Goal: Task Accomplishment & Management: Use online tool/utility

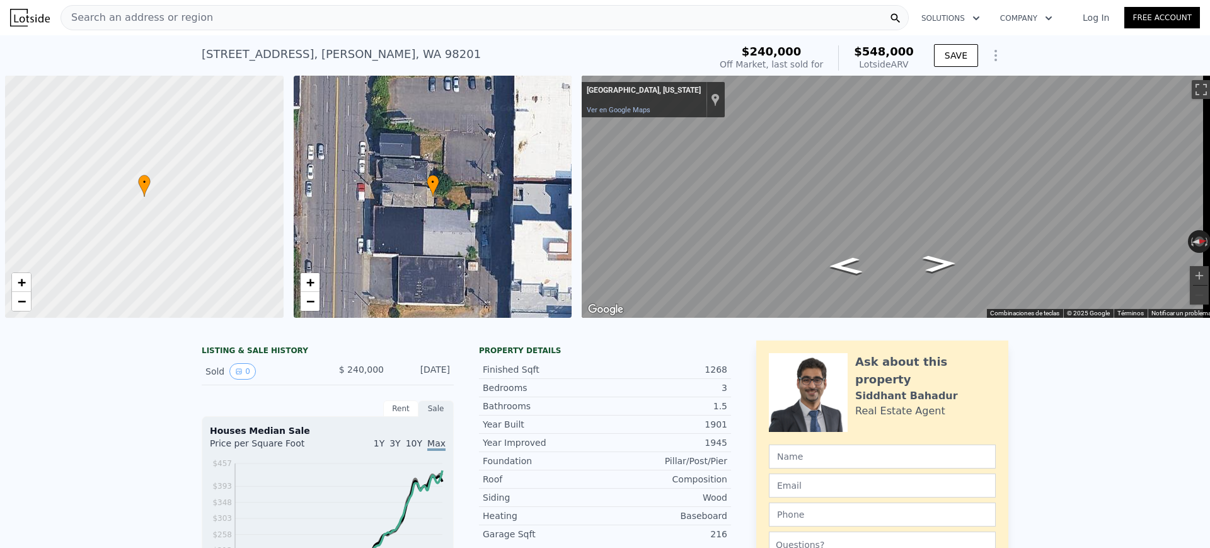
scroll to position [0, 5]
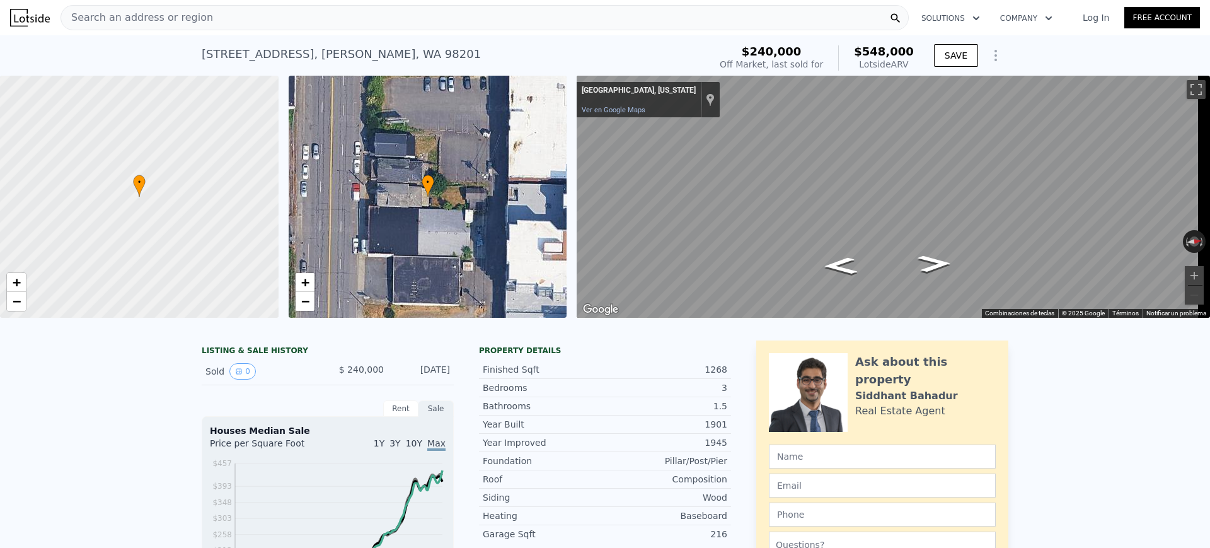
click at [346, 17] on div "Search an address or region" at bounding box center [485, 17] width 848 height 25
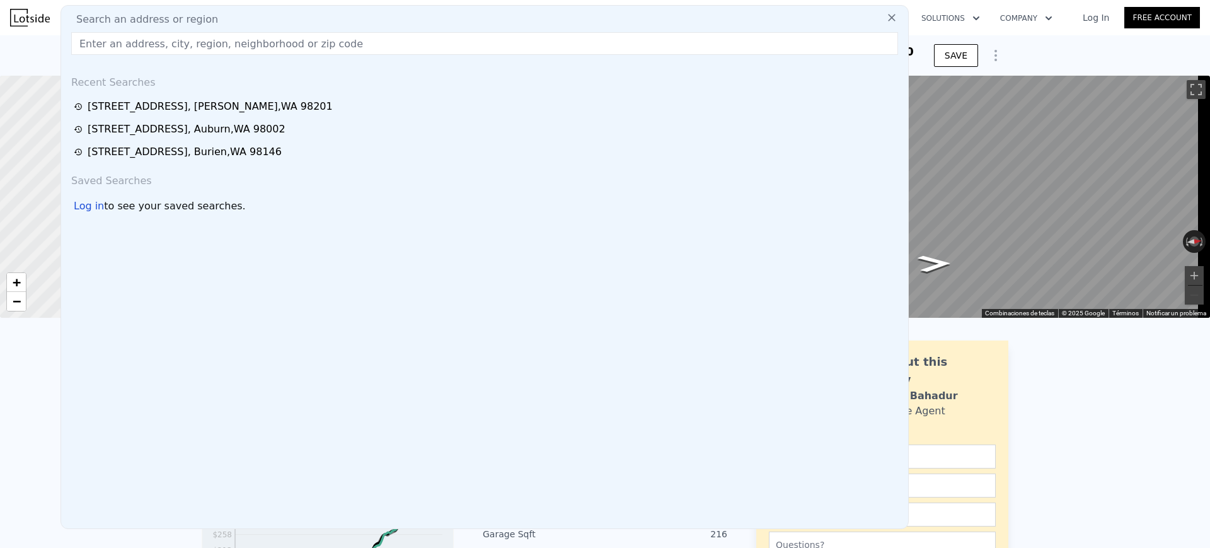
type input "[STREET_ADDRESS]"
click at [360, 47] on input "[STREET_ADDRESS]" at bounding box center [484, 43] width 827 height 23
click at [238, 50] on input "[STREET_ADDRESS]" at bounding box center [484, 43] width 827 height 23
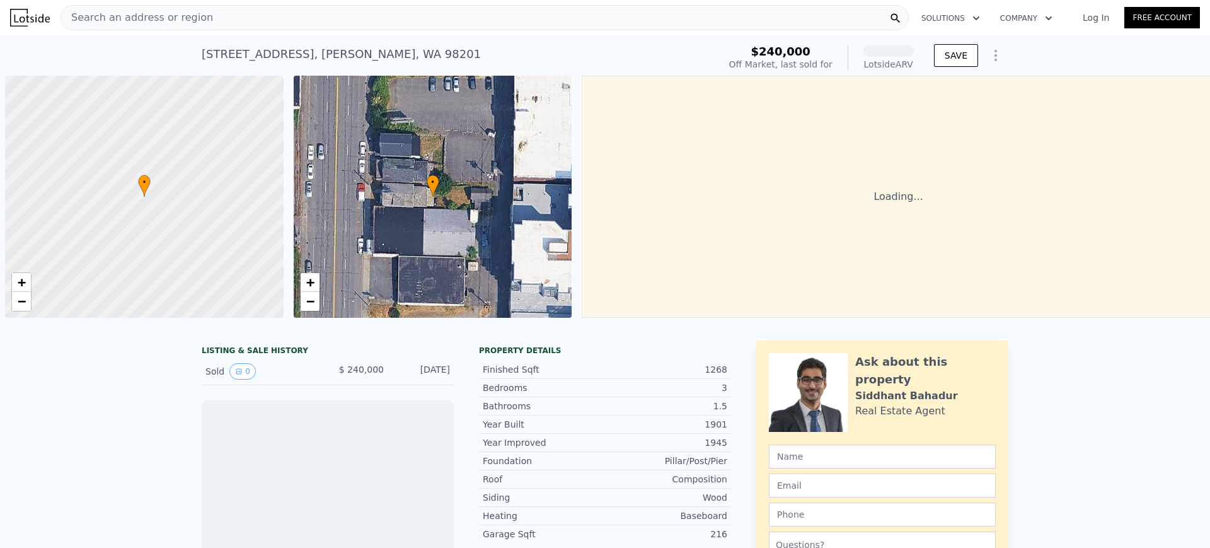
scroll to position [0, 5]
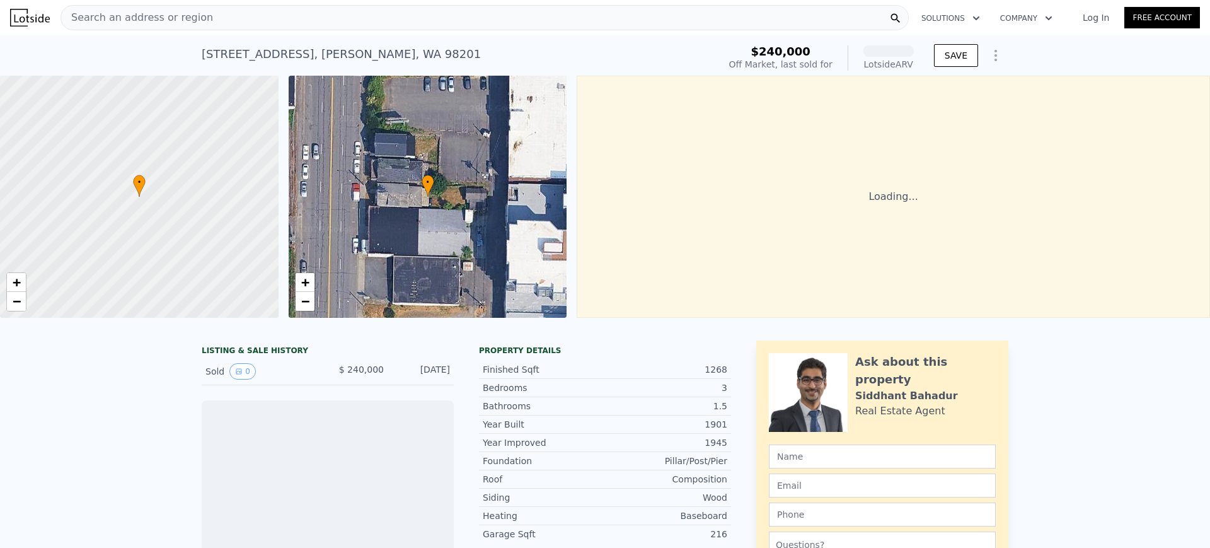
click at [163, 18] on span "Search an address or region" at bounding box center [137, 17] width 152 height 15
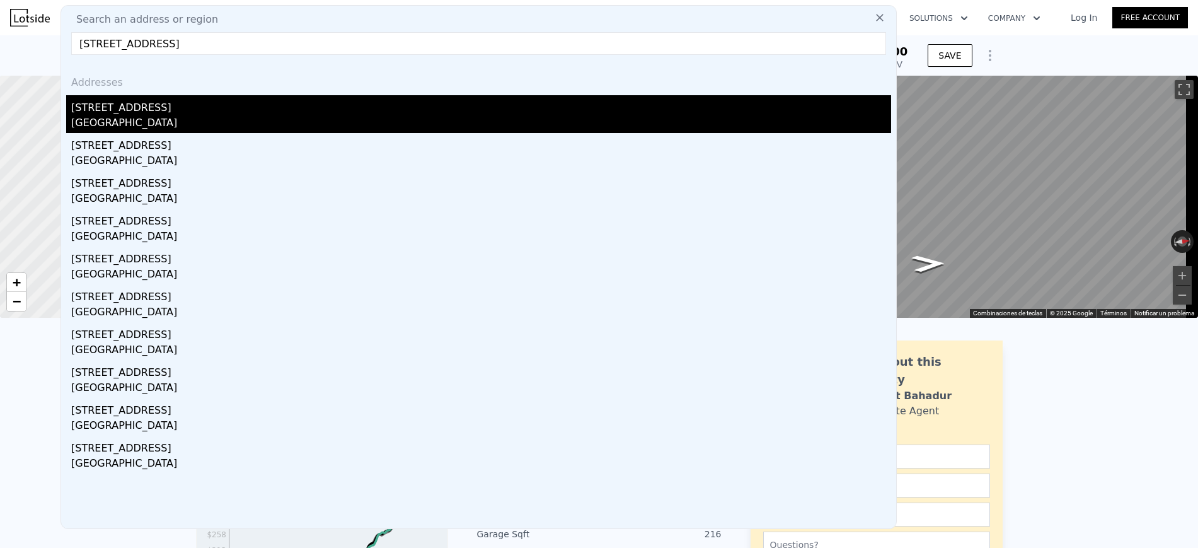
type input "[STREET_ADDRESS]"
click at [155, 113] on div "[STREET_ADDRESS]" at bounding box center [481, 105] width 820 height 20
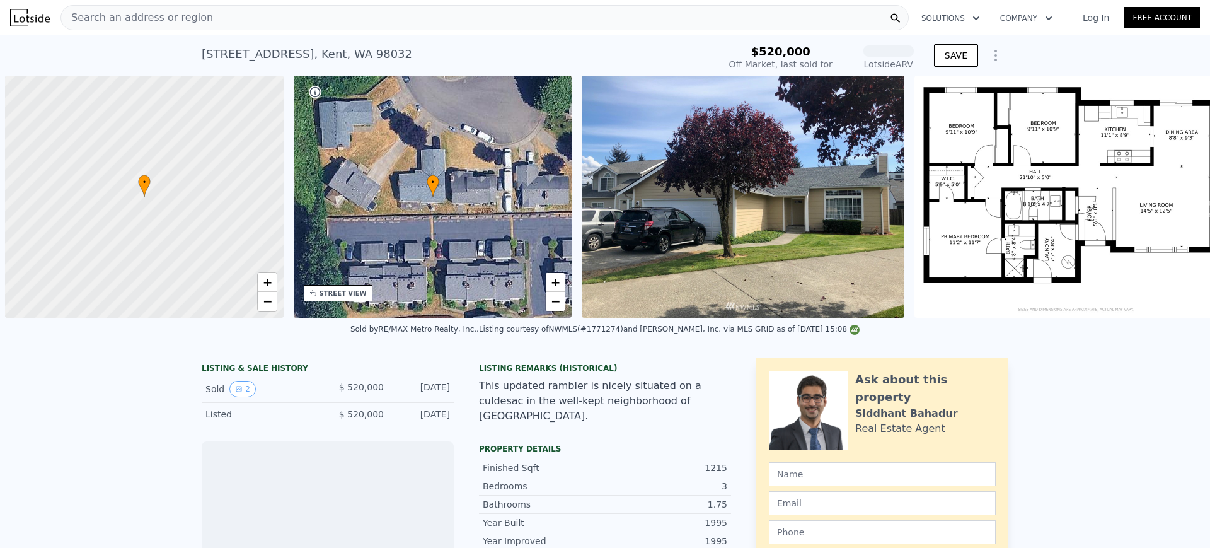
scroll to position [0, 5]
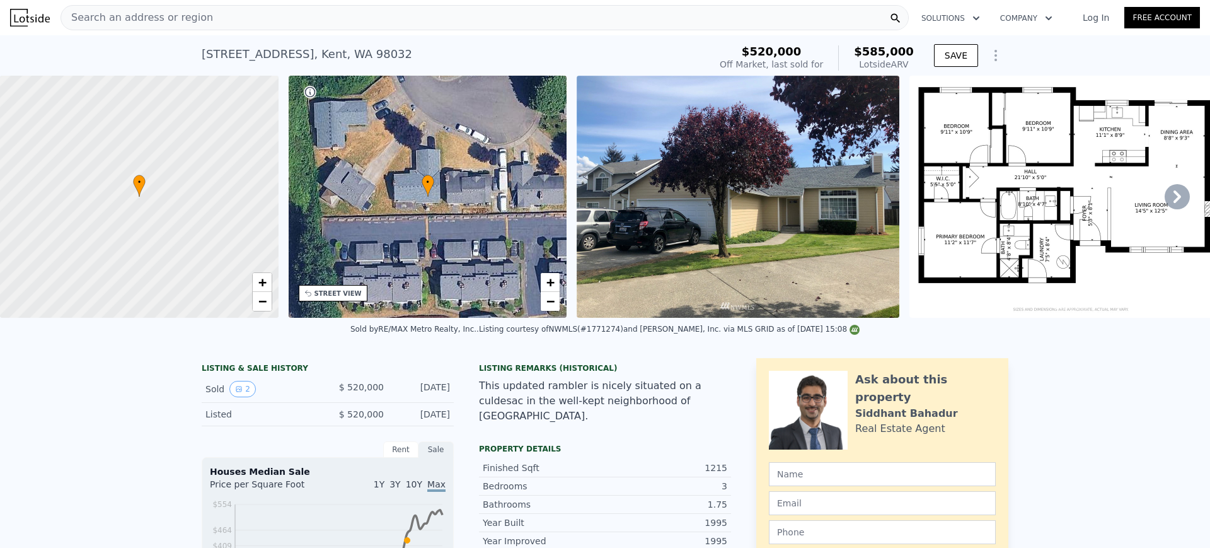
click at [224, 21] on div "Search an address or region" at bounding box center [485, 17] width 848 height 25
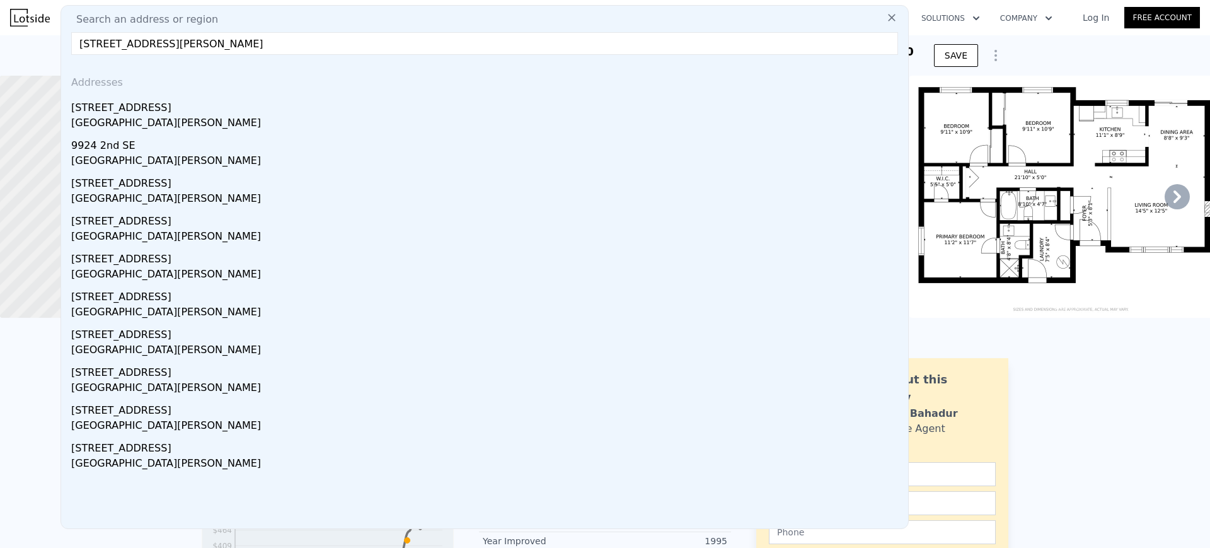
type input "[STREET_ADDRESS][PERSON_NAME]"
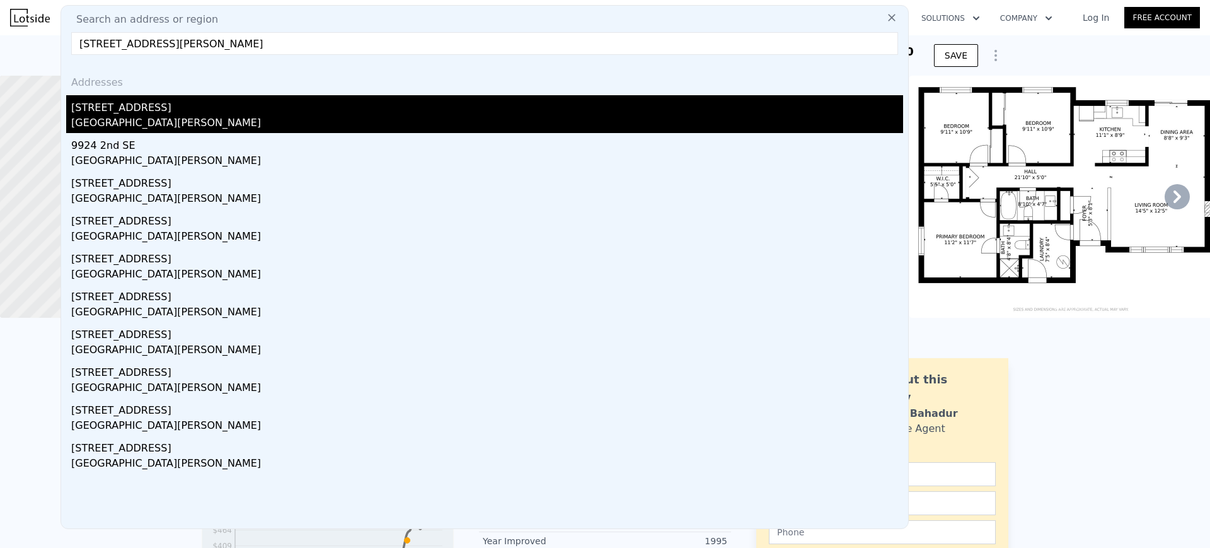
click at [178, 103] on div "[STREET_ADDRESS]" at bounding box center [487, 105] width 832 height 20
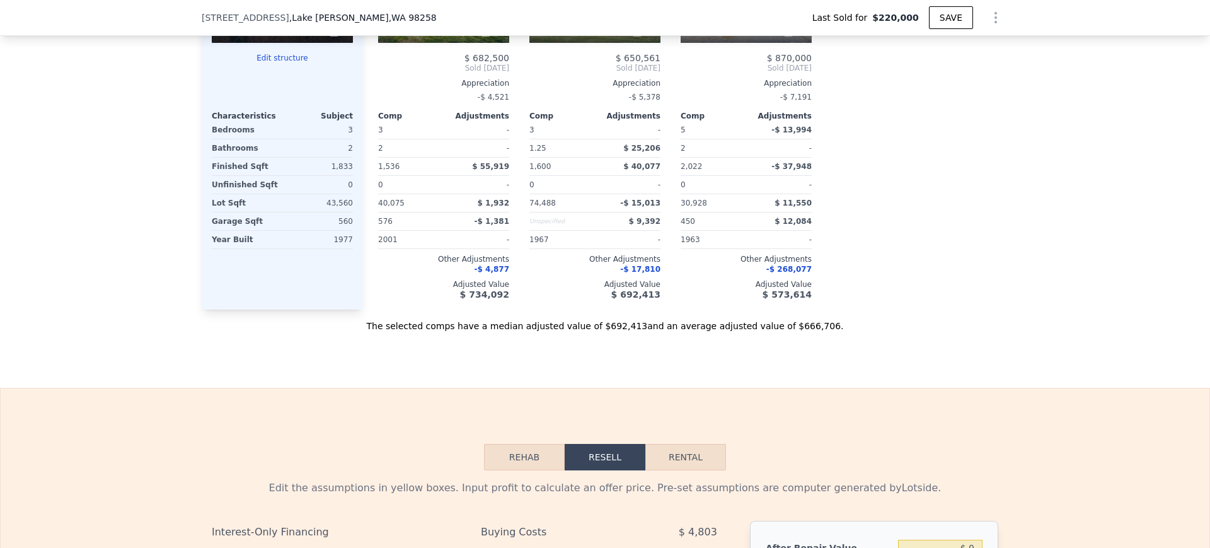
scroll to position [1335, 0]
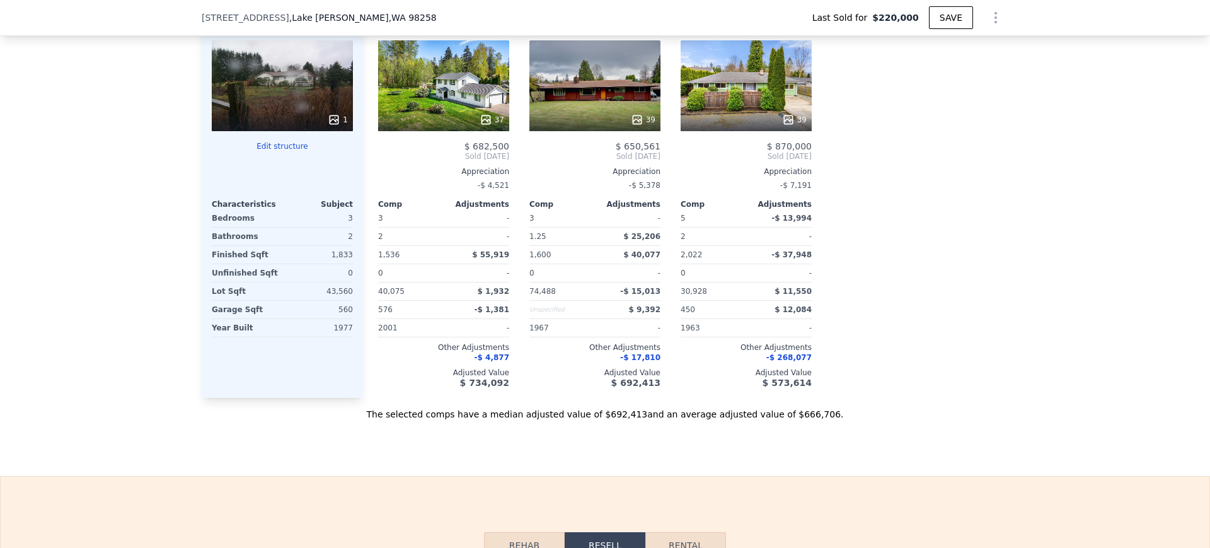
click at [990, 24] on icon "Show Options" at bounding box center [995, 17] width 15 height 15
click at [962, 45] on div "Edit Structure" at bounding box center [937, 50] width 141 height 25
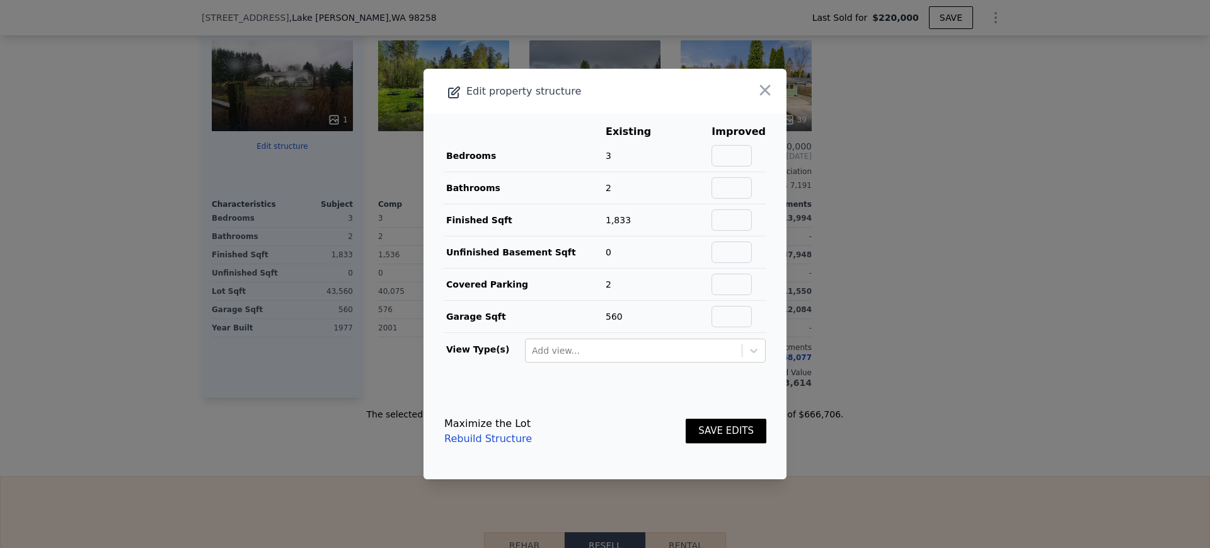
click at [707, 153] on tr "Bedrooms 3" at bounding box center [605, 156] width 323 height 32
click at [712, 153] on input "text" at bounding box center [732, 155] width 40 height 21
type input "3"
click at [730, 194] on input "text" at bounding box center [732, 187] width 40 height 21
type input "2"
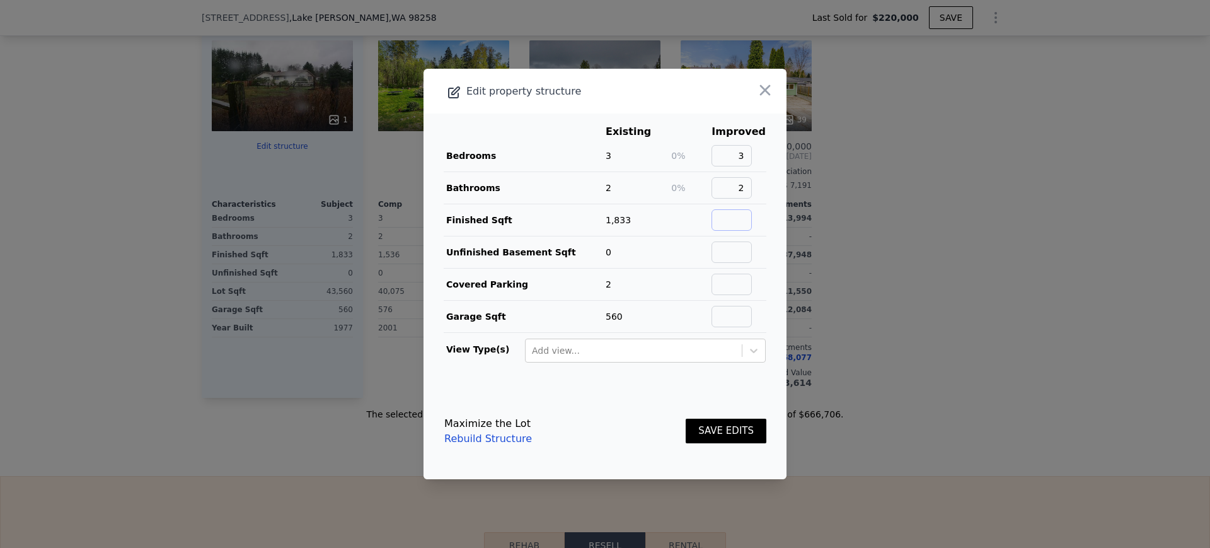
click at [719, 223] on input "text" at bounding box center [732, 219] width 40 height 21
type input "1833"
click at [718, 253] on input "text" at bounding box center [732, 251] width 40 height 21
type input "0"
click at [736, 282] on input "text" at bounding box center [732, 284] width 40 height 21
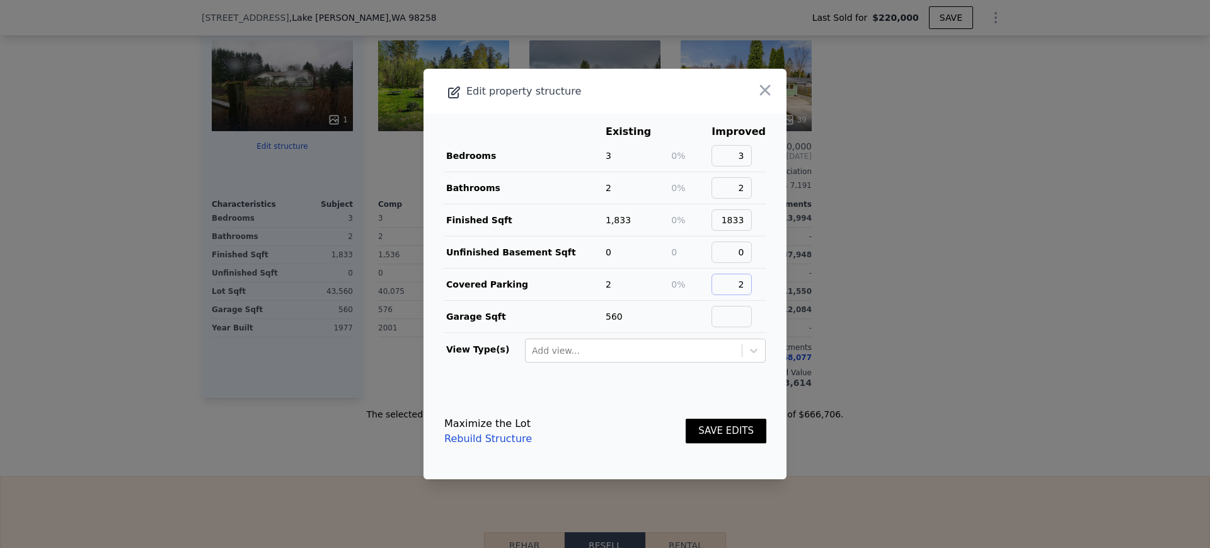
type input "2"
click at [735, 308] on input "text" at bounding box center [732, 316] width 40 height 21
type input "560"
click at [686, 420] on button "SAVE EDITS" at bounding box center [726, 431] width 81 height 25
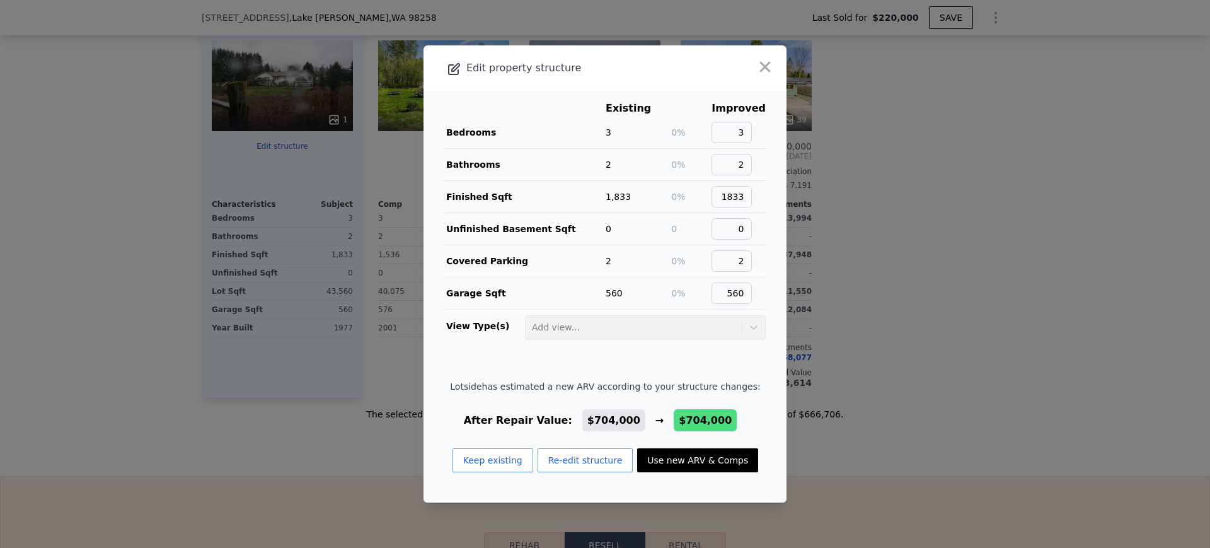
click at [686, 467] on button "Use new ARV & Comps" at bounding box center [697, 460] width 121 height 24
type input "$ 704,000"
type input "$ 416,283"
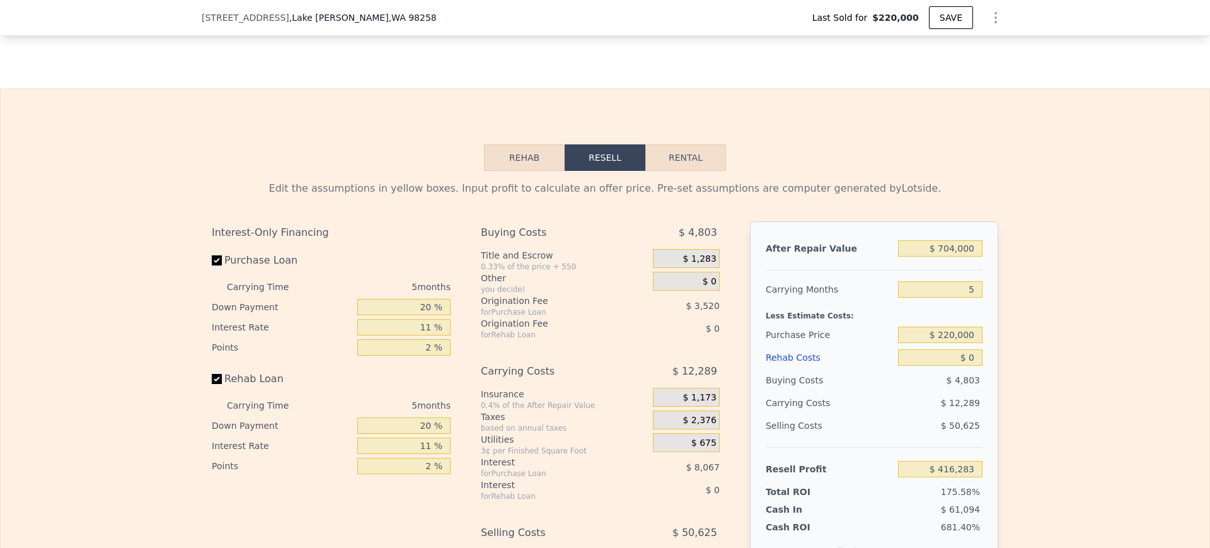
scroll to position [1887, 0]
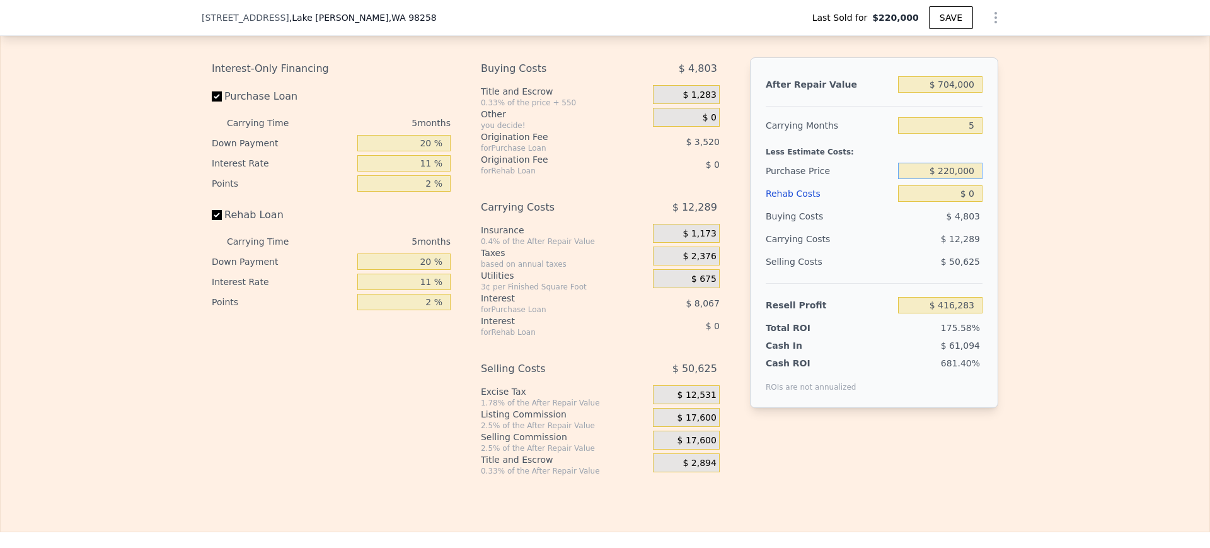
click at [959, 179] on input "$ 220,000" at bounding box center [940, 171] width 84 height 16
type input "$ 550,000"
click at [898, 219] on div "$ 4,803" at bounding box center [940, 216] width 85 height 23
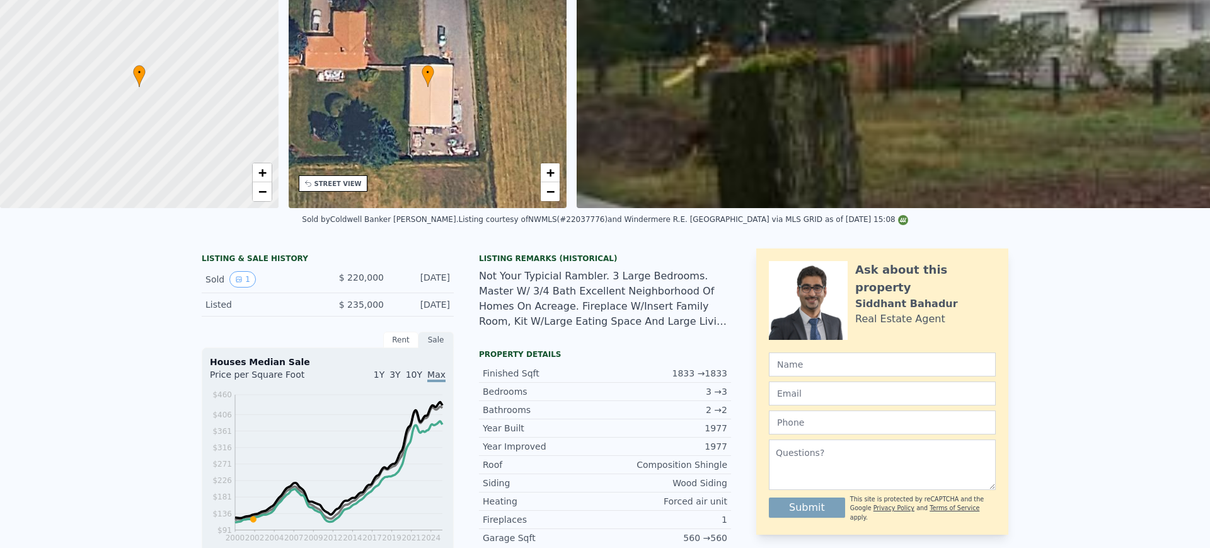
scroll to position [0, 0]
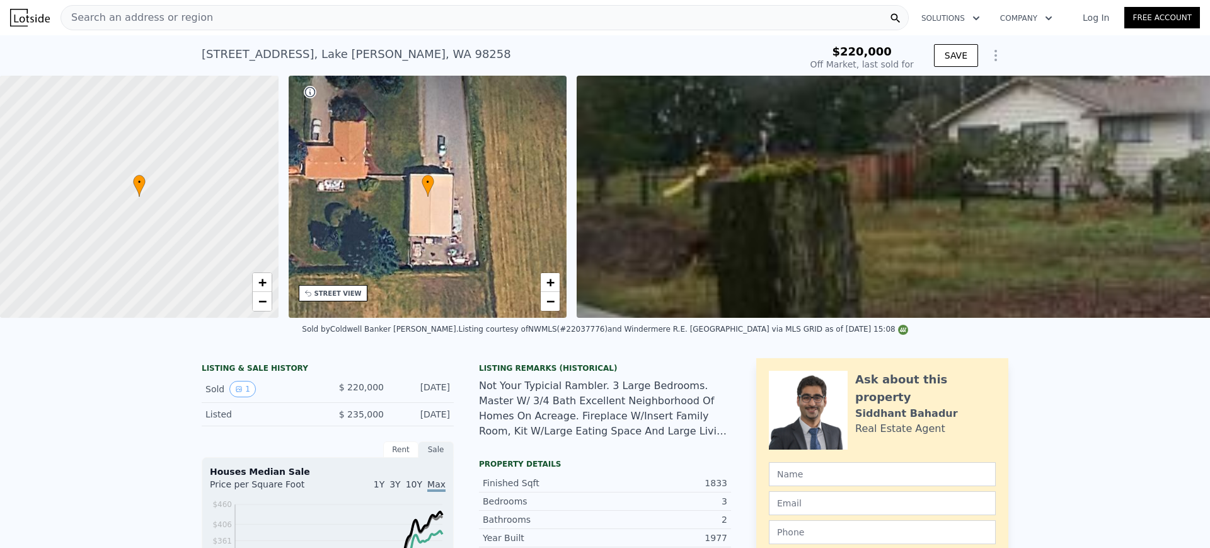
type input "$ 416,283"
click at [641, 14] on div "Search an address or region" at bounding box center [485, 17] width 848 height 25
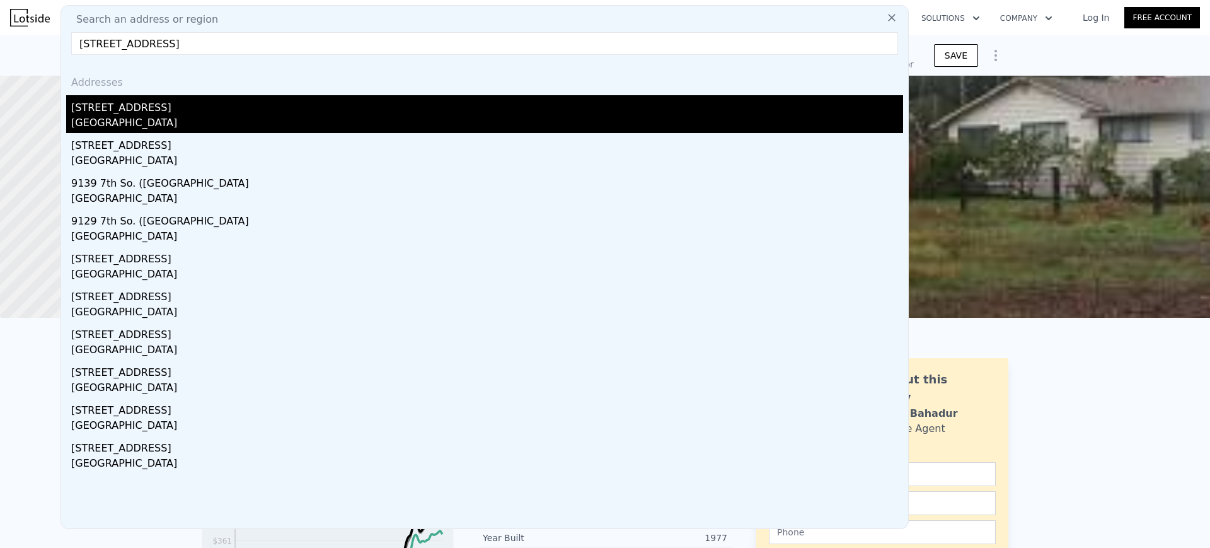
type input "[STREET_ADDRESS]"
click at [362, 106] on div "[STREET_ADDRESS]" at bounding box center [487, 105] width 832 height 20
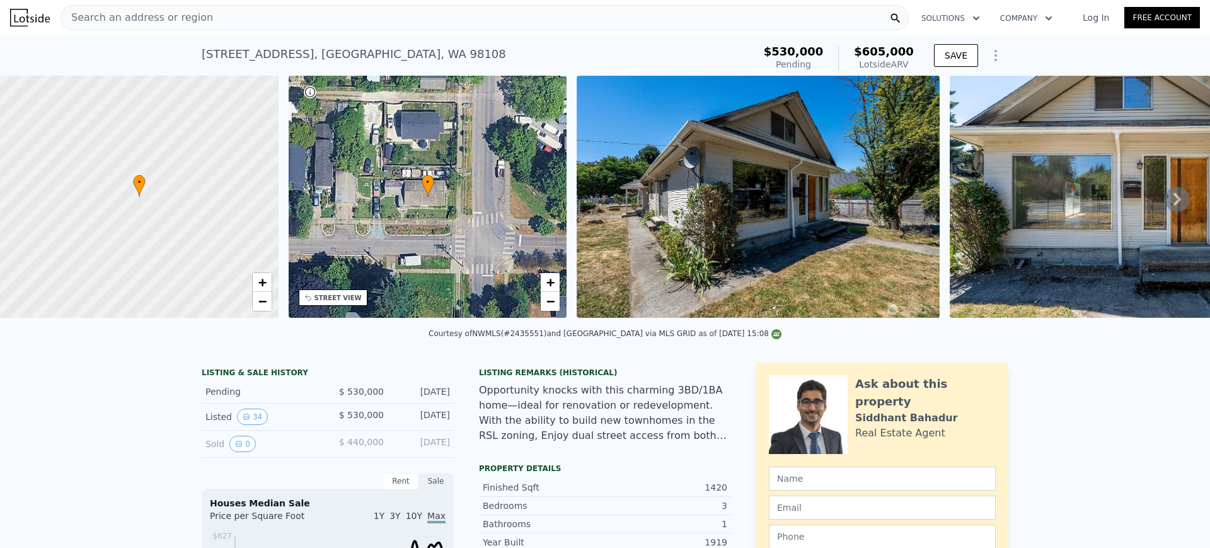
click at [551, 21] on div "Search an address or region" at bounding box center [485, 17] width 848 height 25
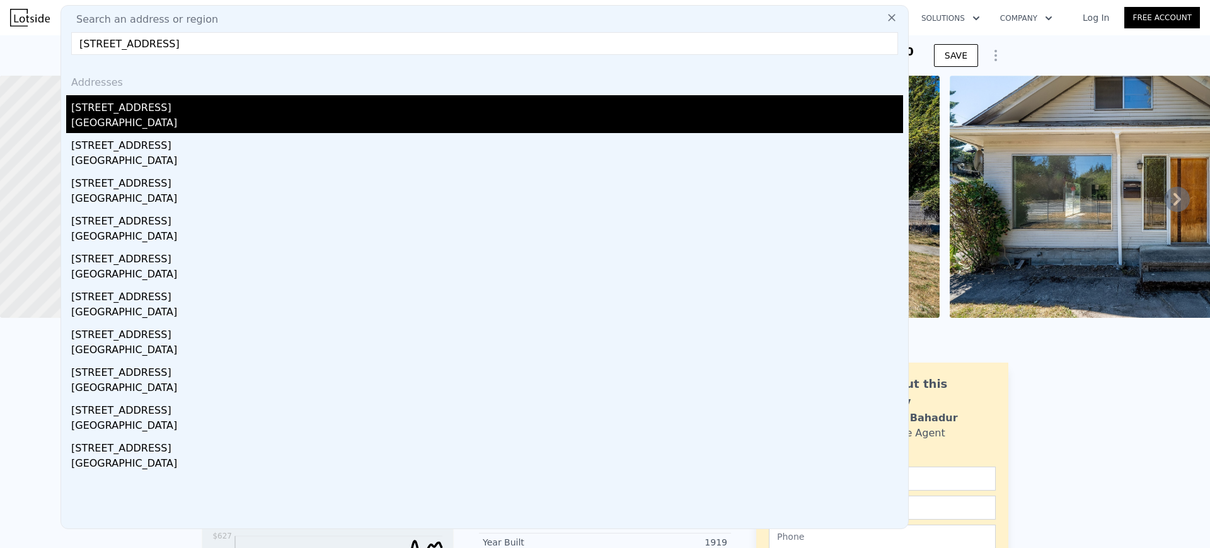
type input "[STREET_ADDRESS]"
click at [409, 110] on div "[STREET_ADDRESS]" at bounding box center [487, 105] width 832 height 20
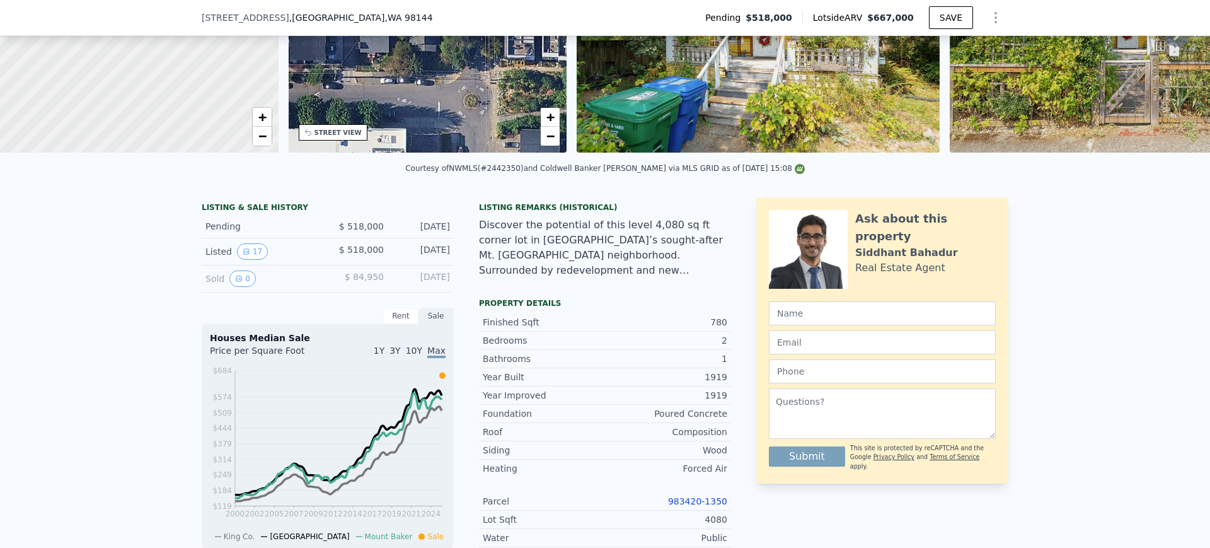
scroll to position [74, 0]
